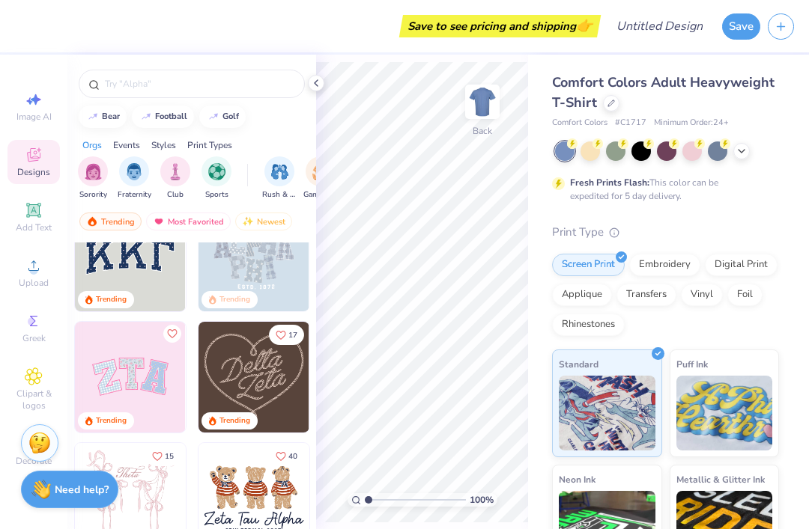
scroll to position [47, 0]
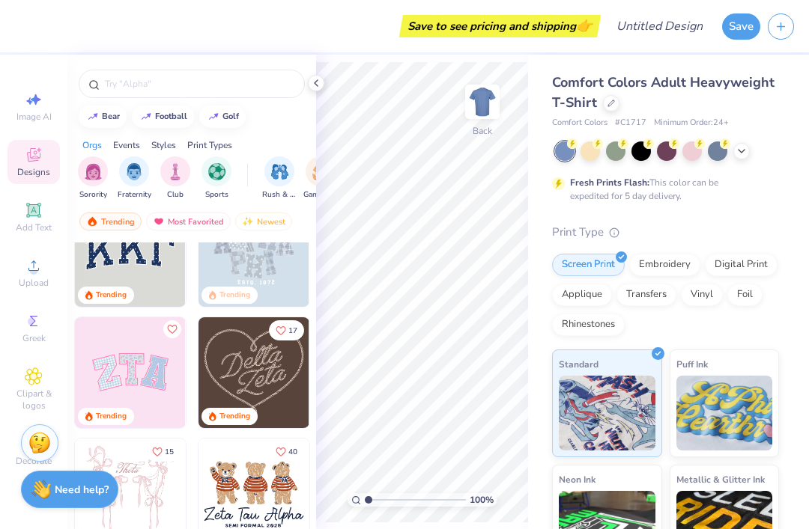
click at [141, 91] on input "text" at bounding box center [199, 83] width 192 height 15
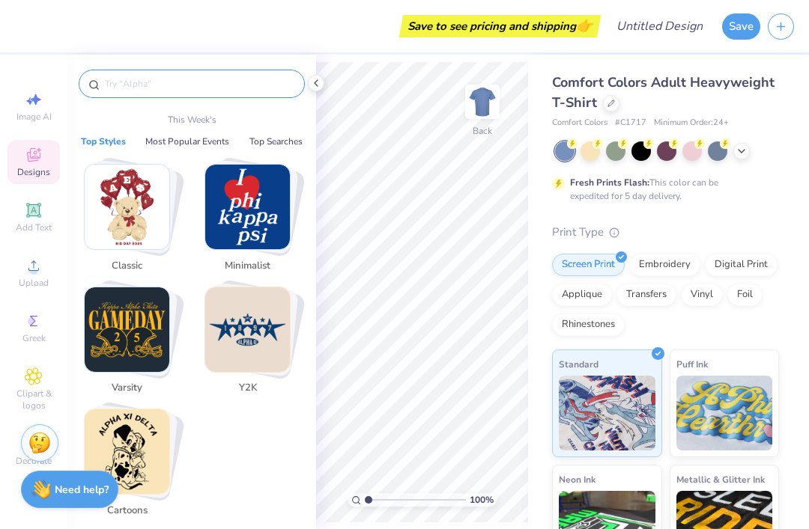
click at [665, 264] on div "Embroidery" at bounding box center [664, 265] width 71 height 22
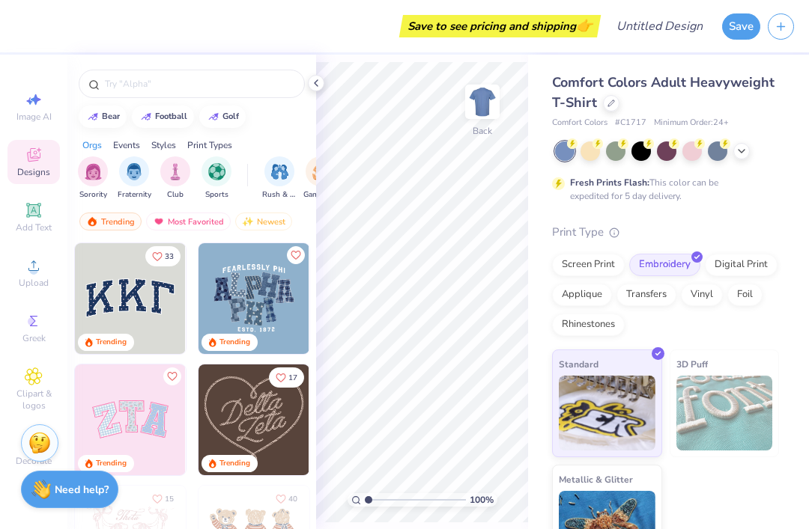
click at [607, 111] on div "Comfort Colors Adult Heavyweight T-Shirt" at bounding box center [665, 93] width 227 height 40
click at [603, 104] on div at bounding box center [611, 103] width 16 height 16
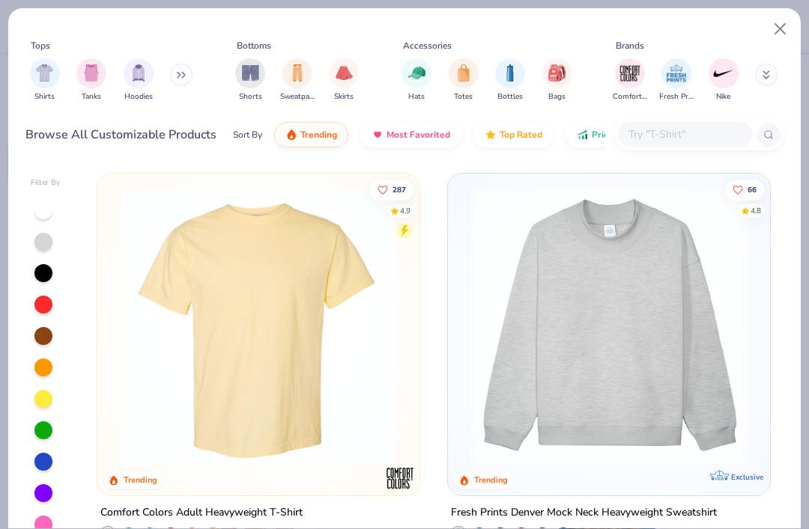
click at [291, 80] on img "filter for Sweatpants" at bounding box center [297, 72] width 16 height 17
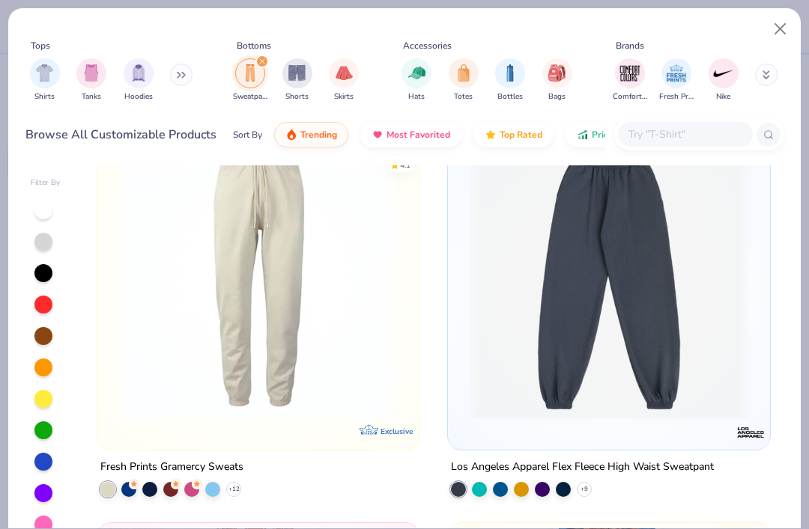
scroll to position [1204, 0]
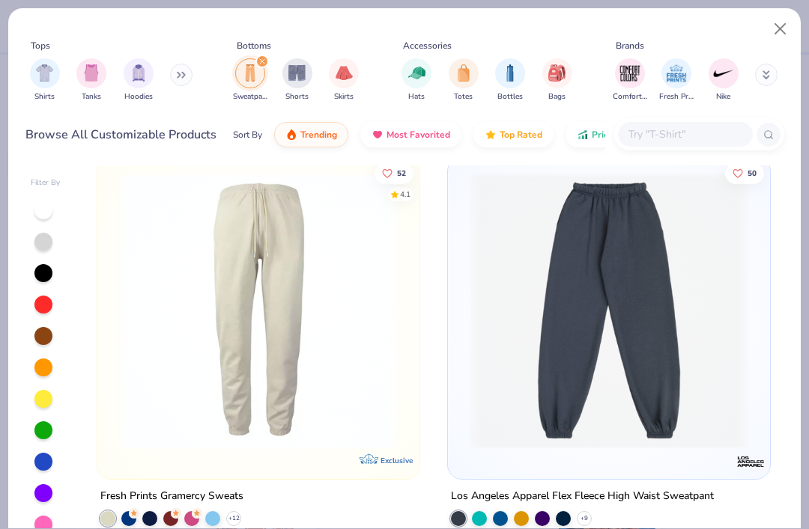
click at [636, 316] on img at bounding box center [609, 309] width 292 height 277
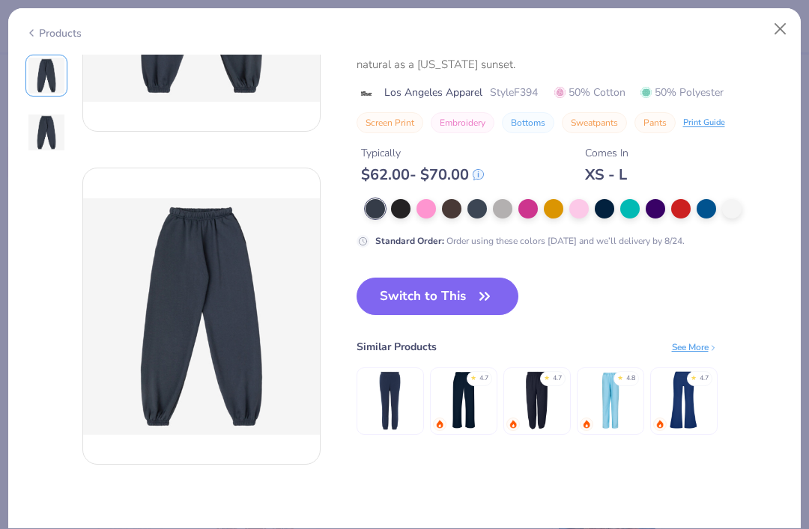
scroll to position [221, 0]
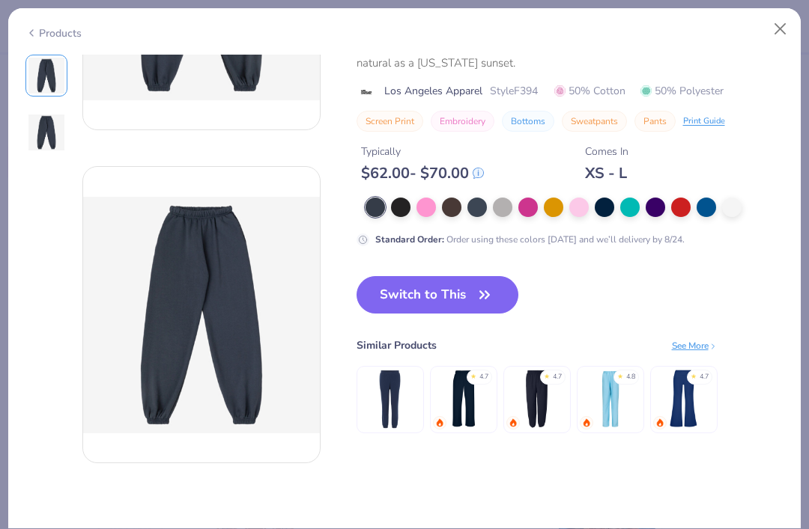
click at [549, 209] on div at bounding box center [553, 207] width 19 height 19
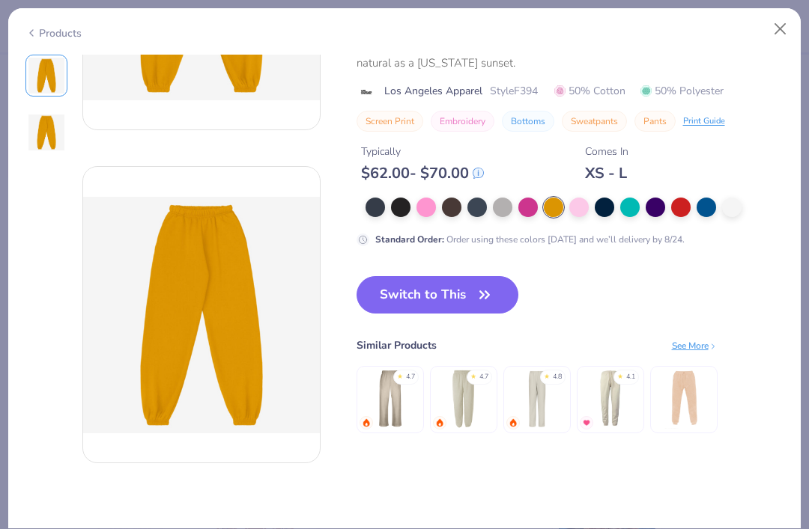
click at [377, 198] on div at bounding box center [374, 207] width 19 height 19
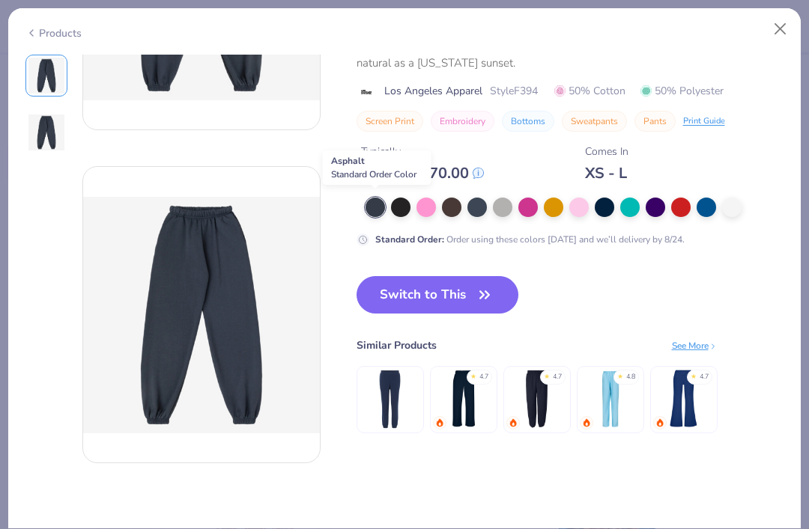
click at [474, 296] on icon "button" at bounding box center [484, 294] width 21 height 21
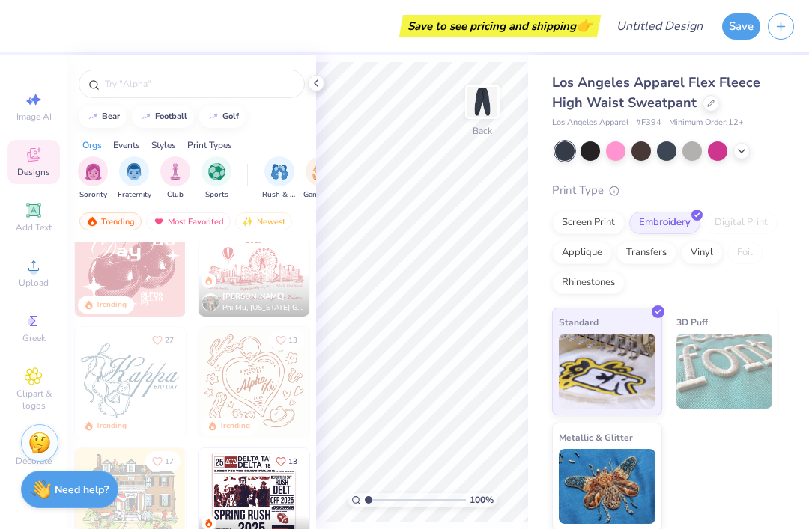
scroll to position [3072, 0]
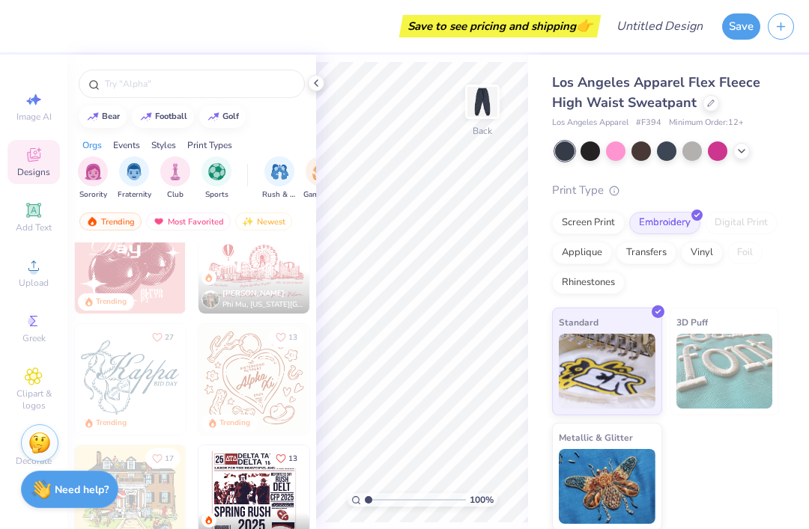
click at [30, 214] on icon at bounding box center [33, 209] width 11 height 11
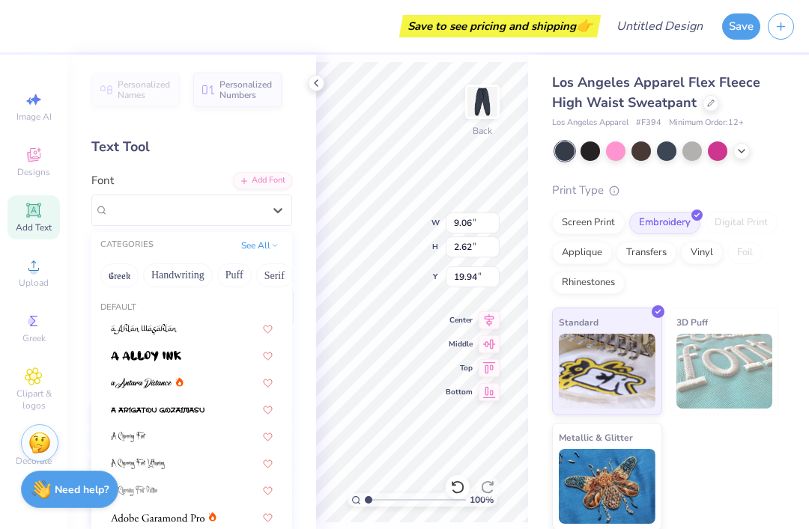
click at [261, 183] on div "Add Font" at bounding box center [262, 180] width 59 height 17
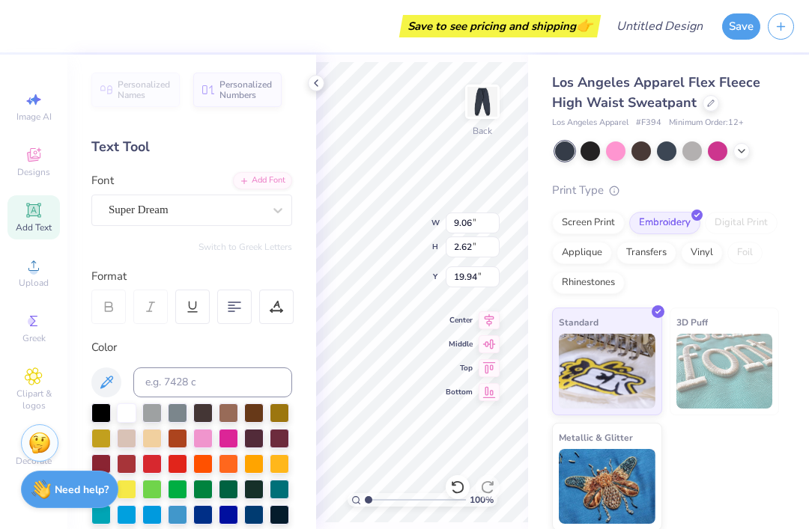
click at [258, 173] on div "Add Font" at bounding box center [262, 180] width 59 height 17
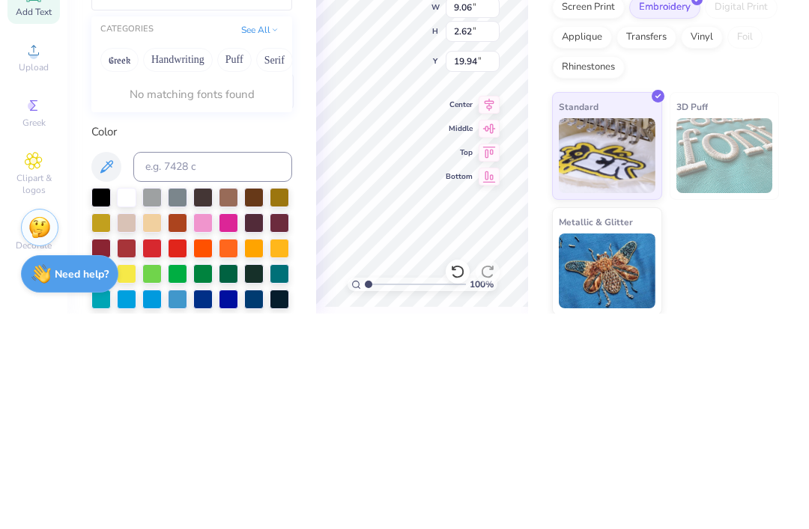
type input "nero"
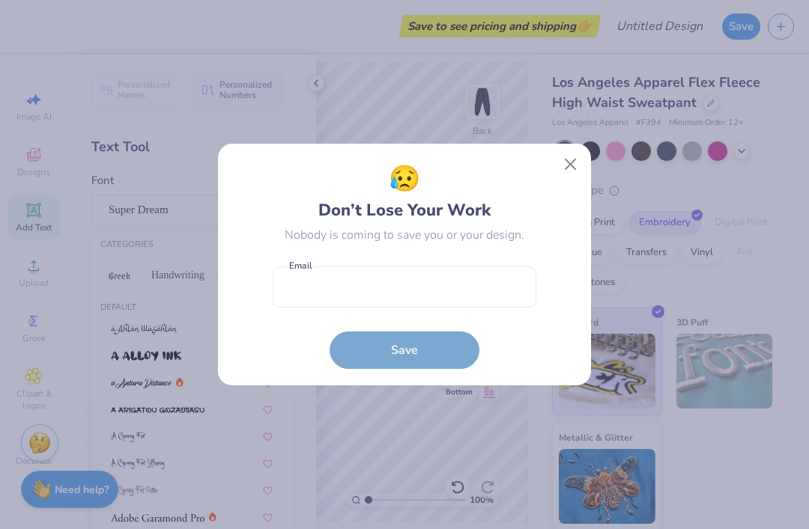
click at [568, 170] on button "Close" at bounding box center [570, 164] width 28 height 28
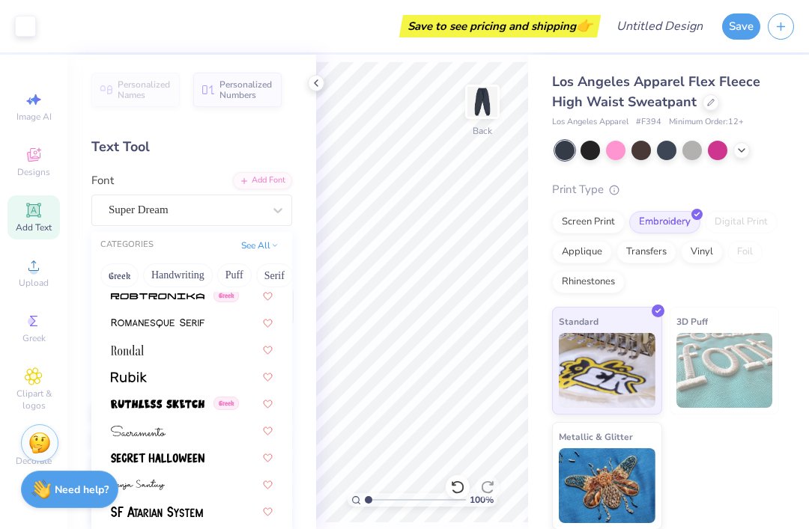
scroll to position [6804, 0]
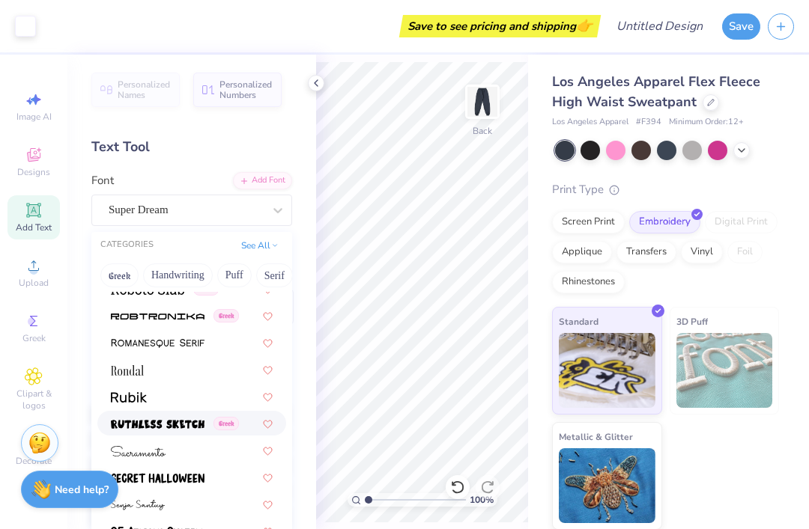
click at [135, 419] on img at bounding box center [158, 424] width 94 height 10
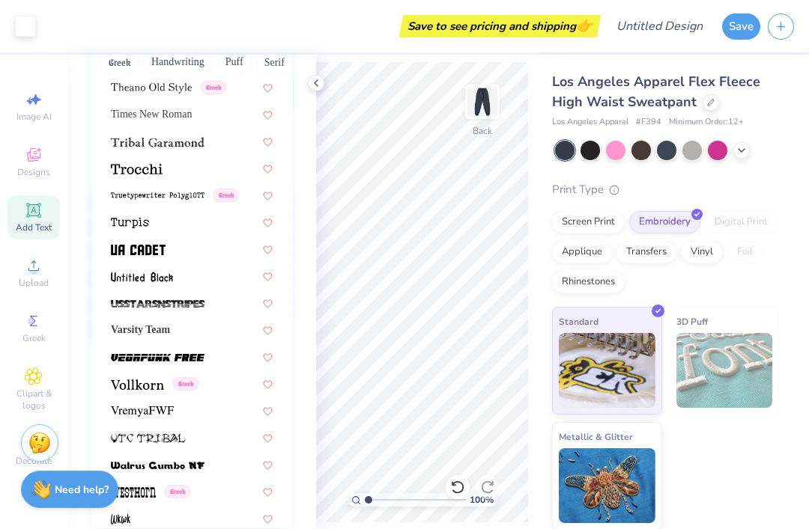
scroll to position [0, 0]
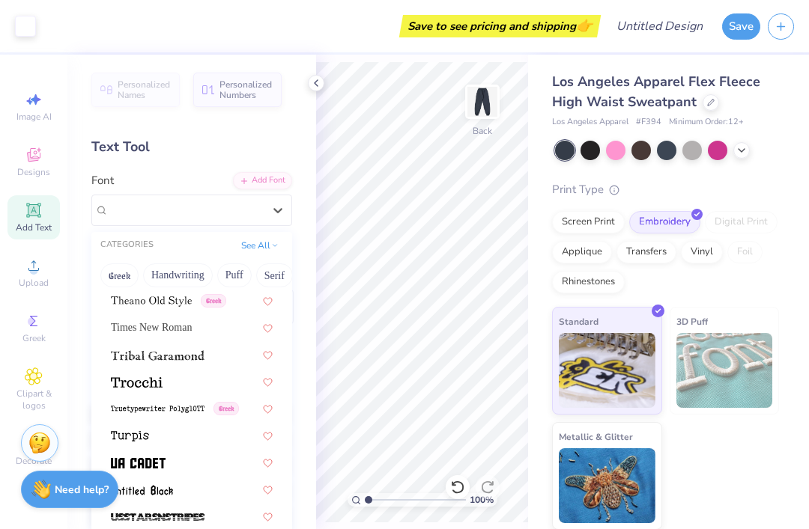
click at [139, 358] on img at bounding box center [158, 355] width 94 height 10
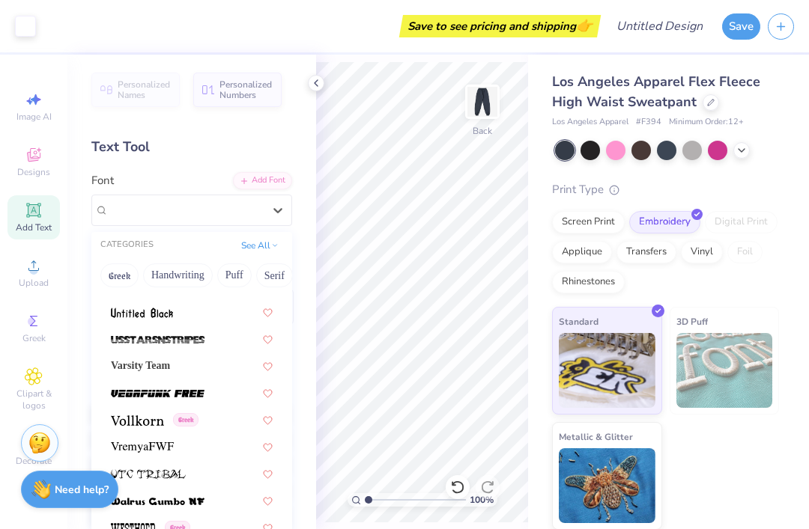
scroll to position [7966, 0]
click at [136, 397] on img at bounding box center [158, 394] width 94 height 10
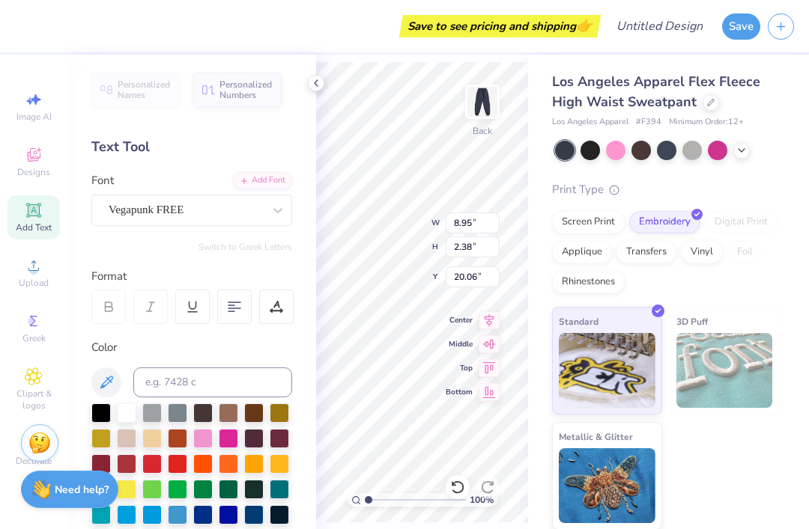
scroll to position [0, 2]
type textarea "Trinsetter"
click at [490, 373] on icon at bounding box center [488, 368] width 21 height 18
click at [492, 349] on icon at bounding box center [488, 344] width 21 height 18
click at [494, 321] on icon at bounding box center [488, 320] width 21 height 18
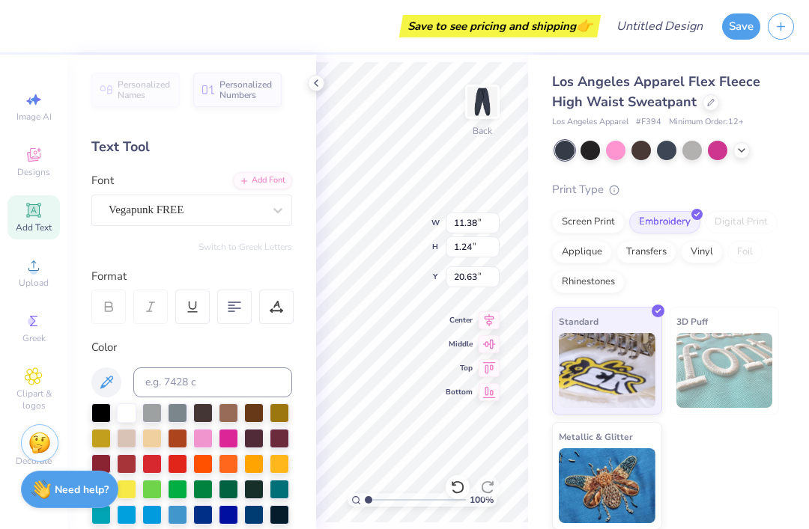
click at [493, 365] on icon at bounding box center [489, 367] width 13 height 11
type input "0.50"
click at [490, 321] on icon at bounding box center [489, 320] width 10 height 13
click at [488, 314] on icon at bounding box center [489, 320] width 10 height 13
click at [600, 219] on div "Screen Print" at bounding box center [588, 222] width 73 height 22
